Goal: Find contact information: Find contact information

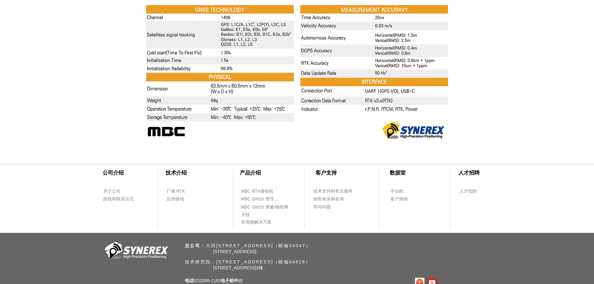
scroll to position [2474, 0]
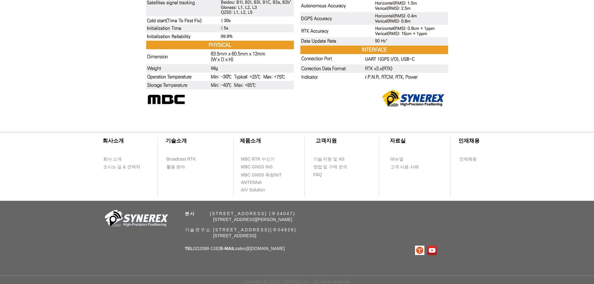
click at [280, 211] on span "본사 ​ [STREET_ADDRESS] (우34047)" at bounding box center [240, 213] width 111 height 5
drag, startPoint x: 245, startPoint y: 248, endPoint x: 250, endPoint y: 248, distance: 4.4
click at [250, 248] on span "TEL 02)[PHONE_NUMBER] E-MAIL sales @[DOMAIN_NAME]" at bounding box center [235, 248] width 100 height 5
click at [263, 248] on link "@[DOMAIN_NAME]" at bounding box center [264, 248] width 39 height 5
click at [286, 247] on div "​회사소개 ​기술소개 회사 소개 Broadcast RTK 오시는 길 & 연락처 활용 분야 ​제품소개 ​고객지원 ​자료실 ​인재채용 MBC RT…" at bounding box center [297, 202] width 594 height 163
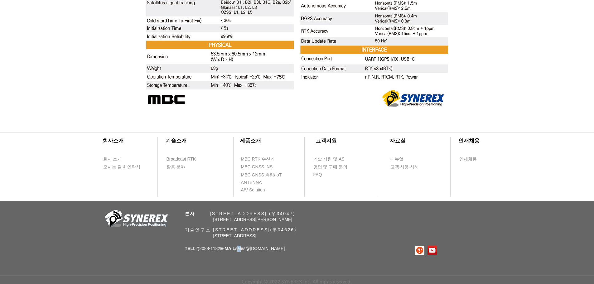
drag, startPoint x: 244, startPoint y: 249, endPoint x: 251, endPoint y: 249, distance: 6.5
click at [249, 249] on span "TEL 02)[PHONE_NUMBER] E-MAIL sales @[DOMAIN_NAME]" at bounding box center [235, 248] width 100 height 5
click at [258, 249] on span "TEL 02)[PHONE_NUMBER] E-MAIL sales @[DOMAIN_NAME]" at bounding box center [235, 248] width 100 height 5
drag, startPoint x: 244, startPoint y: 249, endPoint x: 278, endPoint y: 249, distance: 34.3
click at [278, 249] on p "TEL 02)[PHONE_NUMBER] E-MAIL sales @[DOMAIN_NAME]" at bounding box center [235, 249] width 100 height 6
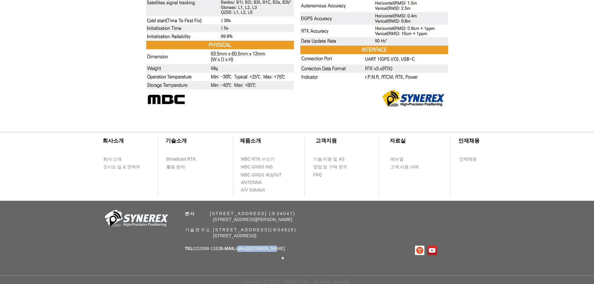
copy span "sales @[DOMAIN_NAME]"
click at [342, 268] on div "​회사소개 ​기술소개 회사 소개 Broadcast RTK 오시는 길 & 연락처 활용 분야 ​제품소개 ​고객지원 ​자료실 ​인재채용 MBC RT…" at bounding box center [297, 202] width 594 height 163
click at [420, 251] on img "티스토리로고" at bounding box center [419, 250] width 9 height 9
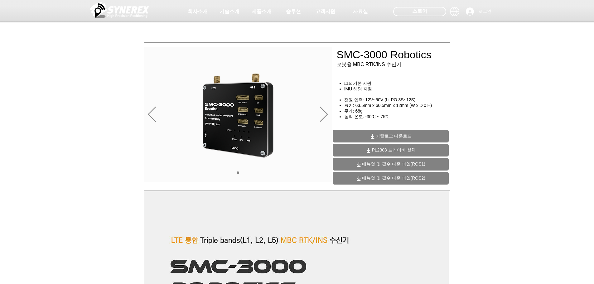
scroll to position [0, 0]
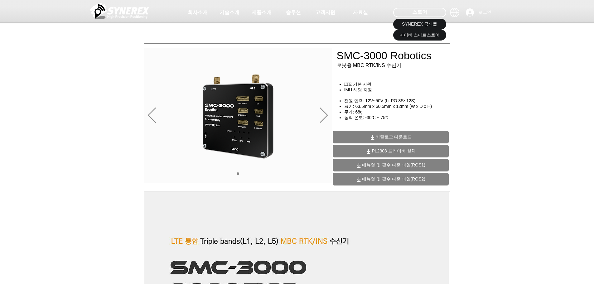
click at [483, 84] on div at bounding box center [297, 46] width 594 height 92
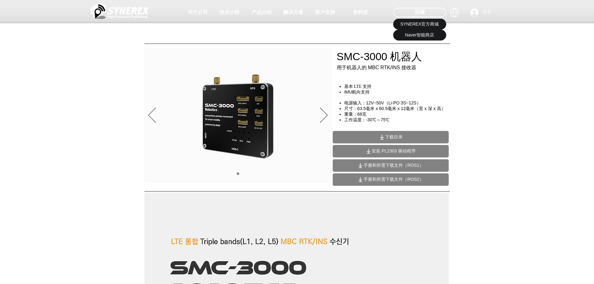
click at [406, 133] on span "下载目录" at bounding box center [391, 137] width 116 height 12
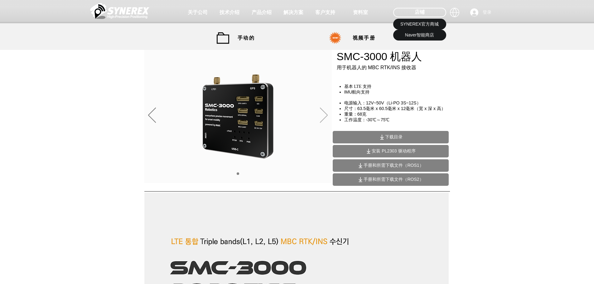
click at [326, 119] on icon "下一个" at bounding box center [324, 115] width 8 height 15
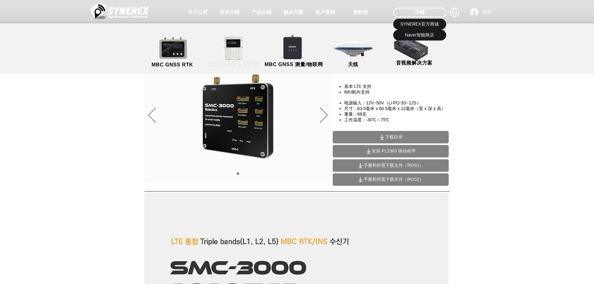
click at [238, 56] on link "MBC GNSS 惯导系统" at bounding box center [234, 52] width 56 height 33
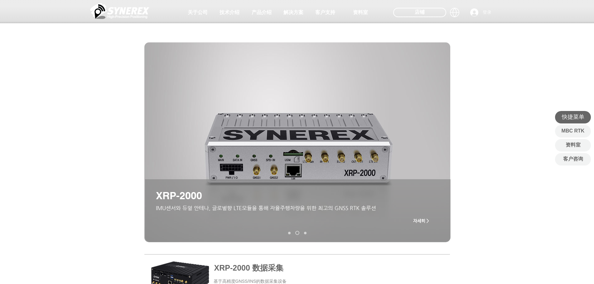
click at [129, 18] on img at bounding box center [119, 11] width 59 height 19
